Goal: Information Seeking & Learning: Learn about a topic

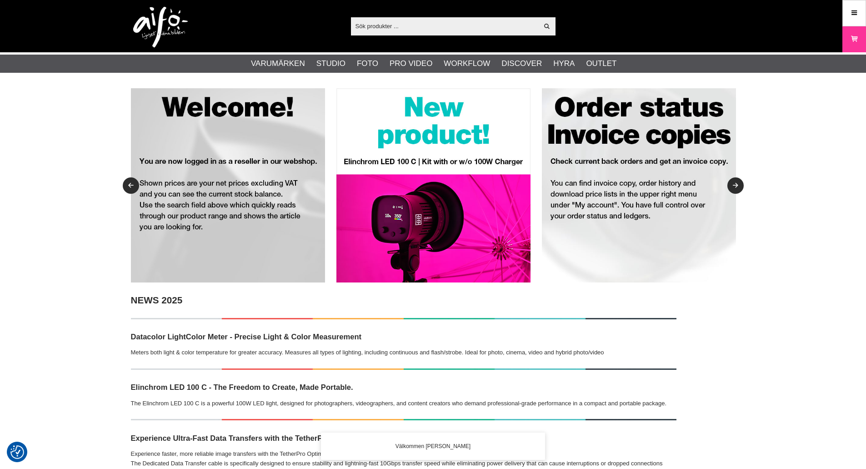
click at [379, 27] on input "text" at bounding box center [445, 26] width 188 height 14
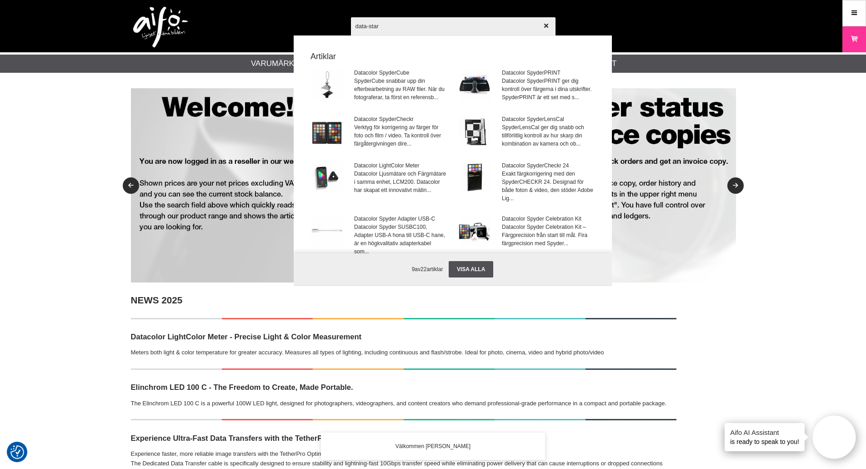
type input "data-start"
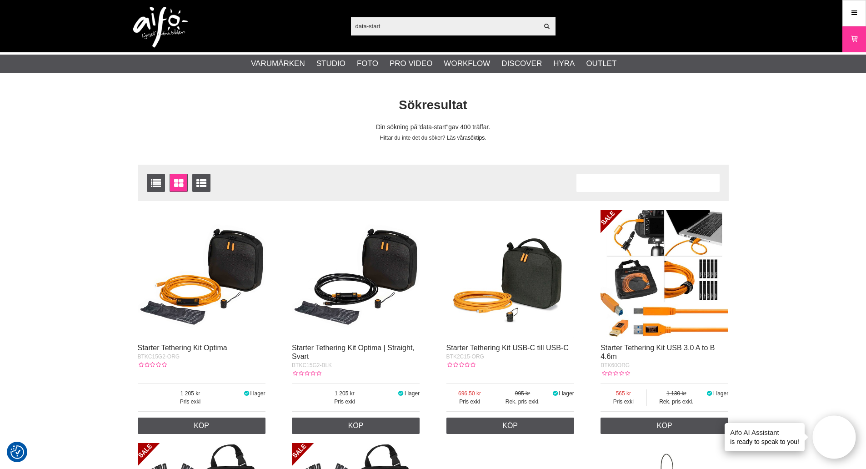
click at [479, 140] on link "söktips" at bounding box center [476, 138] width 17 height 6
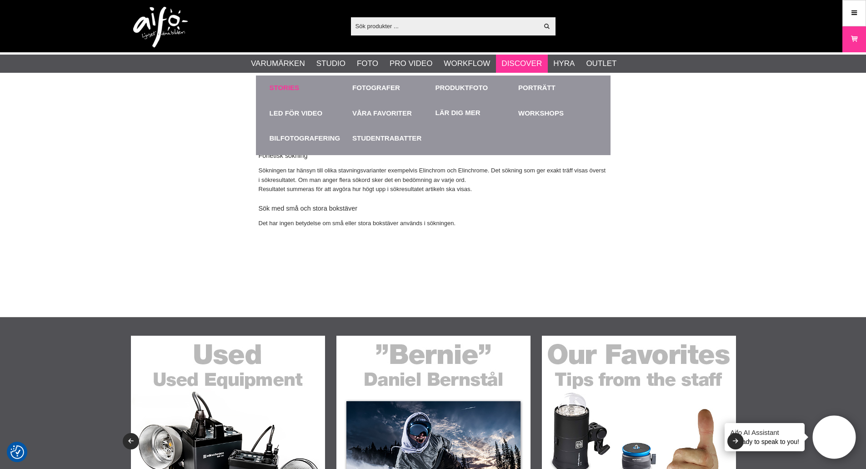
click at [271, 88] on link "Stories" at bounding box center [285, 88] width 30 height 10
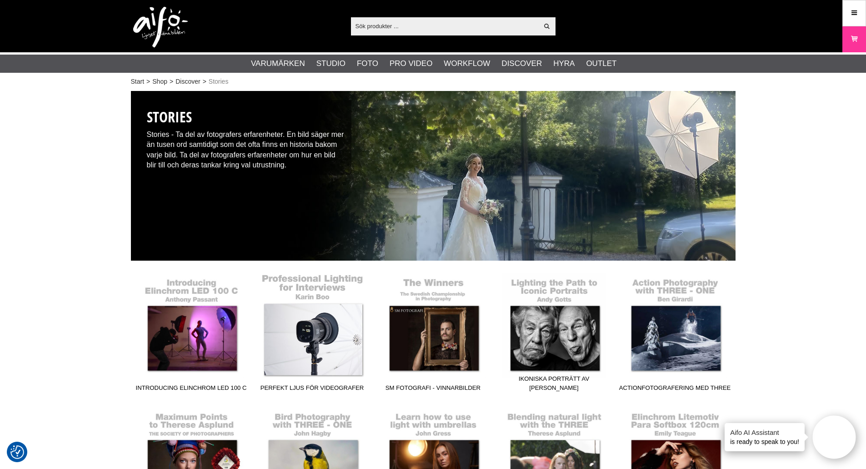
click at [312, 317] on link "Perfekt ljus för videografer" at bounding box center [312, 334] width 121 height 123
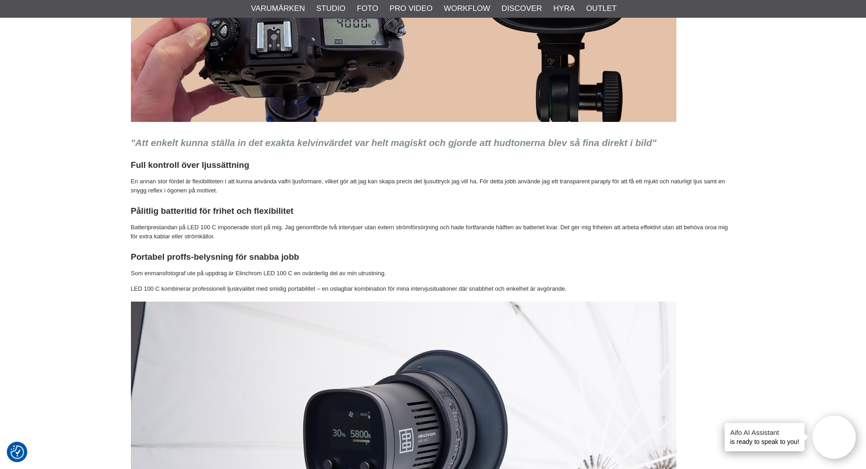
scroll to position [1182, 0]
